Goal: Task Accomplishment & Management: Complete application form

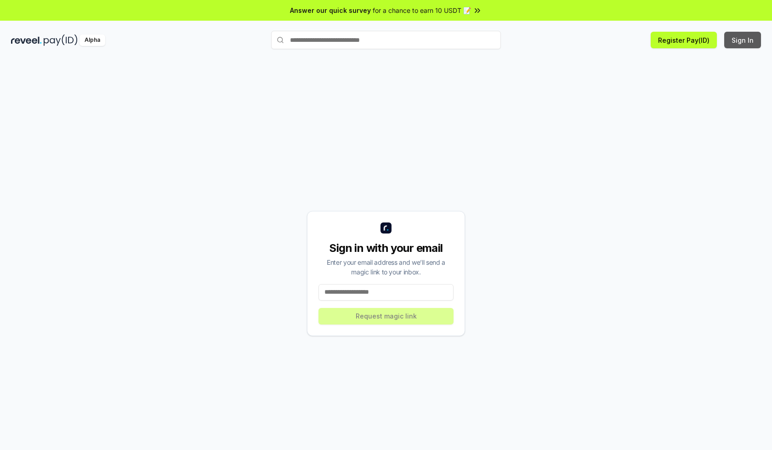
click at [743, 40] on button "Sign In" at bounding box center [742, 40] width 37 height 17
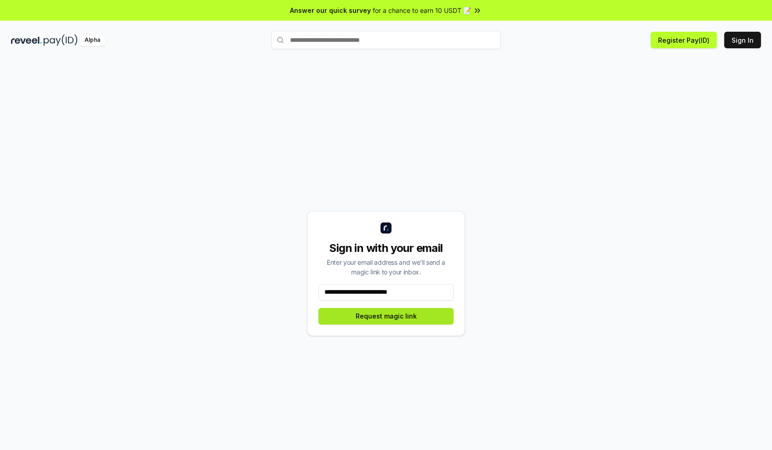
type input "**********"
click at [386, 316] on button "Request magic link" at bounding box center [385, 316] width 135 height 17
